Goal: Check status: Check status

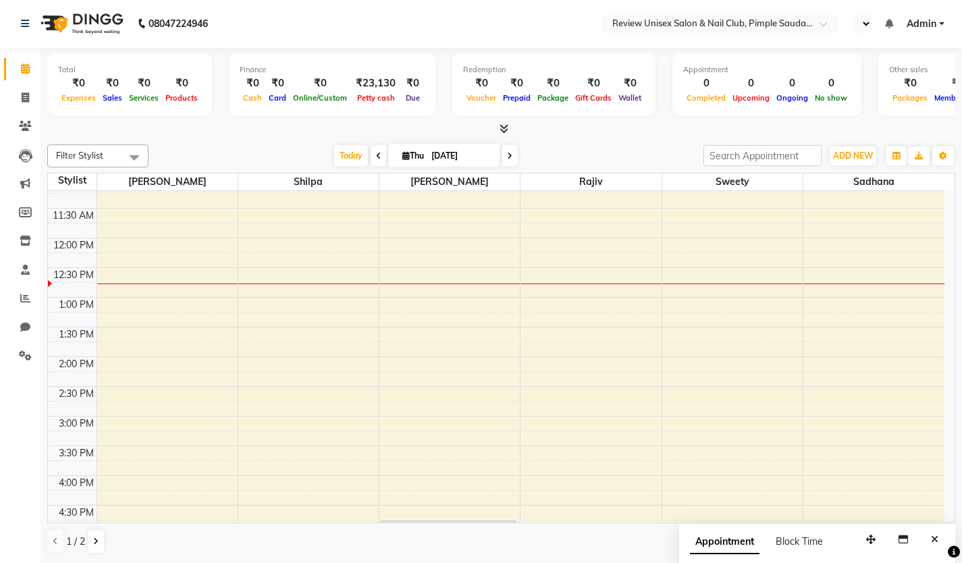
scroll to position [203, 0]
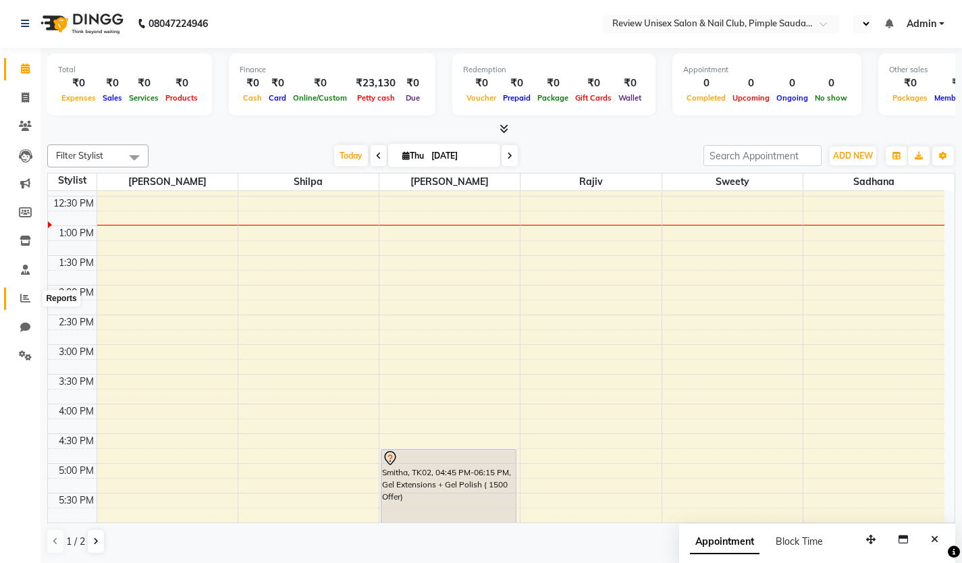
click at [32, 294] on span at bounding box center [26, 299] width 24 height 16
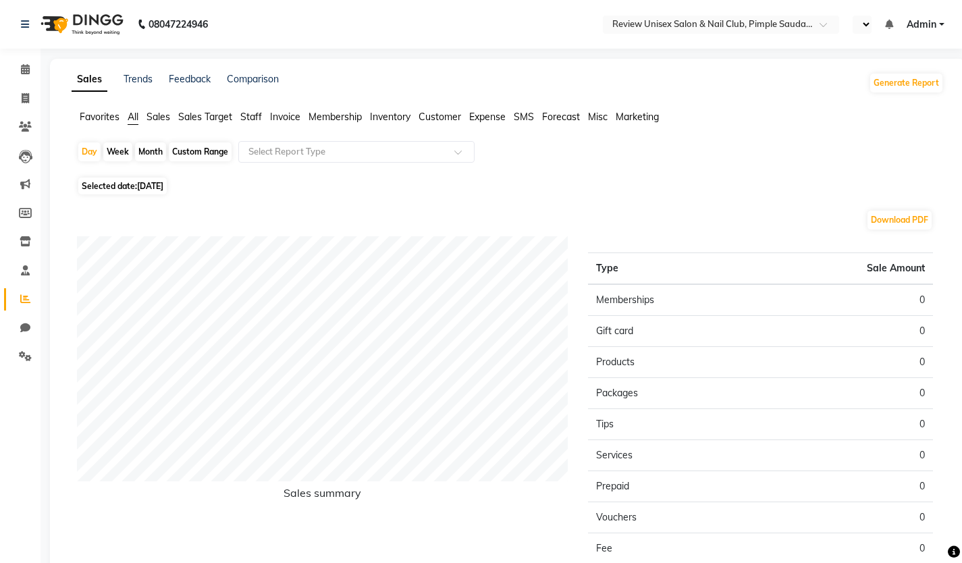
click at [198, 149] on div "Custom Range" at bounding box center [200, 151] width 63 height 19
select select "9"
select select "2025"
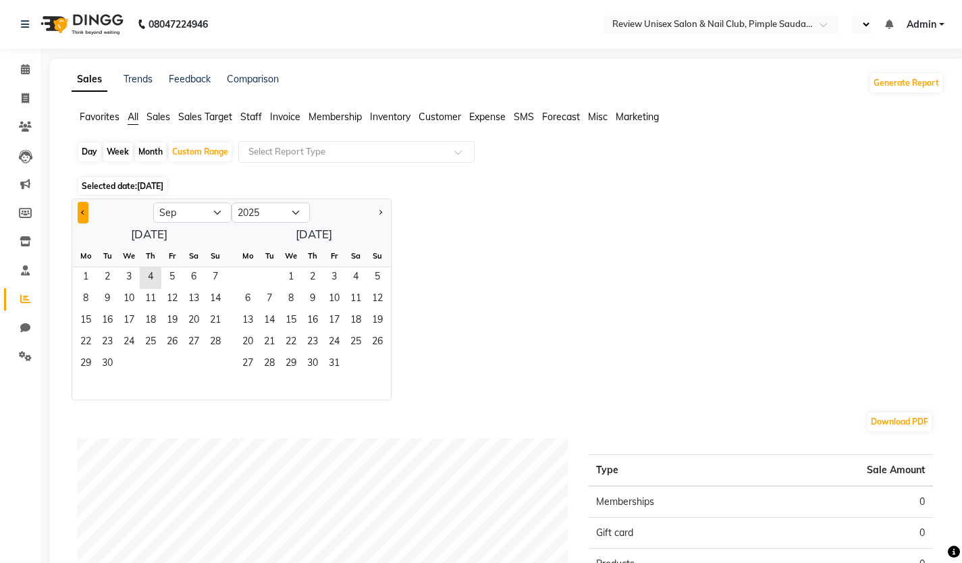
click at [80, 213] on button "Previous month" at bounding box center [83, 213] width 11 height 22
select select "8"
click at [171, 277] on span "1" at bounding box center [172, 278] width 22 height 22
click at [211, 359] on span "31" at bounding box center [216, 365] width 22 height 22
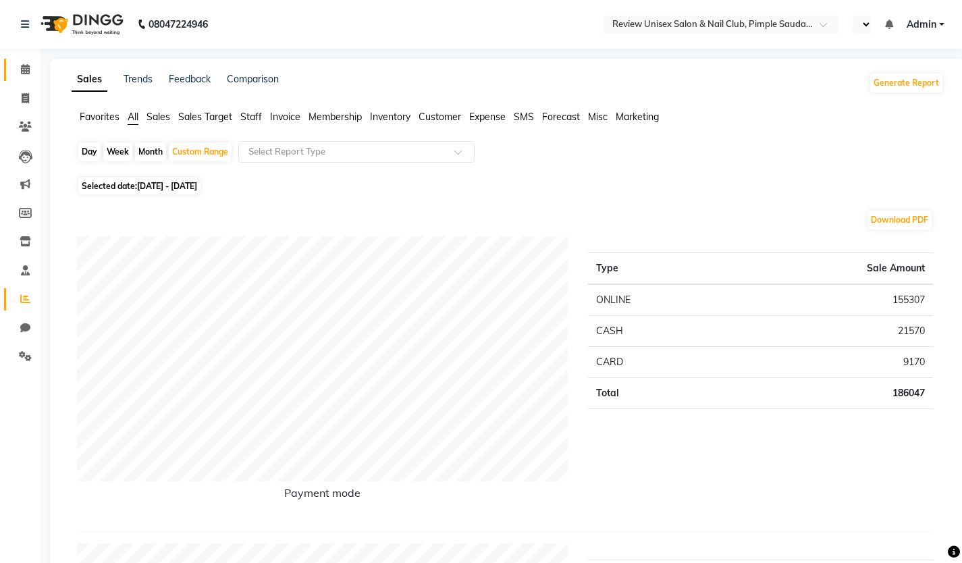
click at [26, 68] on icon at bounding box center [25, 69] width 9 height 10
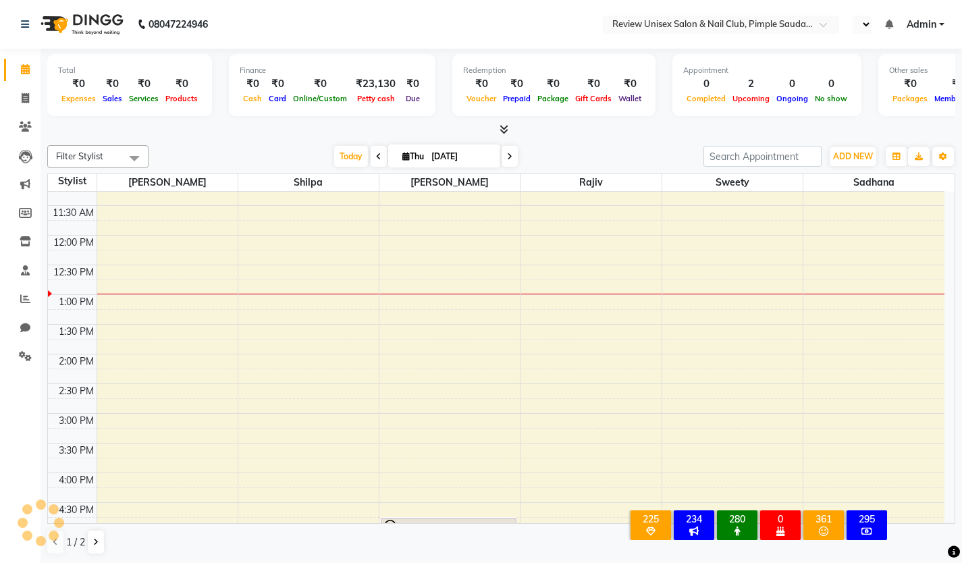
scroll to position [135, 0]
